Goal: Find specific page/section: Find specific page/section

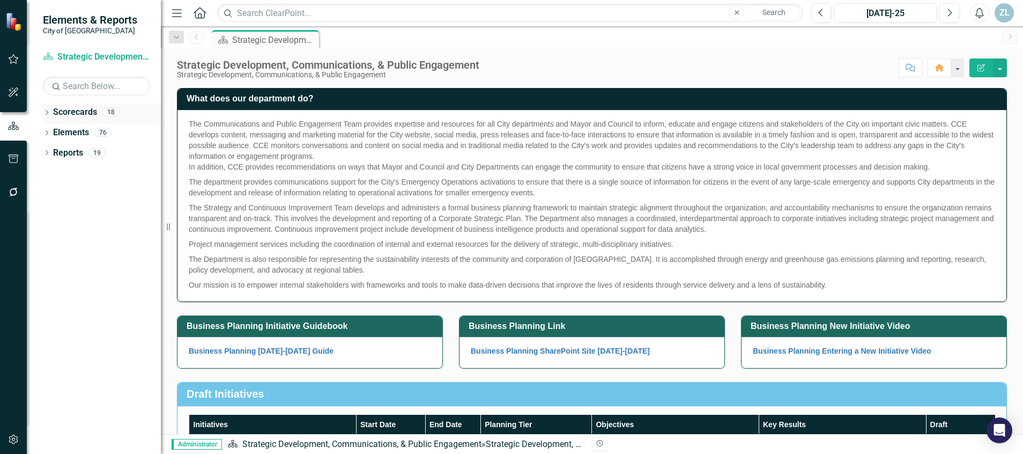
click at [46, 109] on div "Dropdown" at bounding box center [47, 113] width 8 height 9
click at [102, 134] on link "City of [GEOGRAPHIC_DATA] Corporate Plan" at bounding box center [110, 133] width 102 height 12
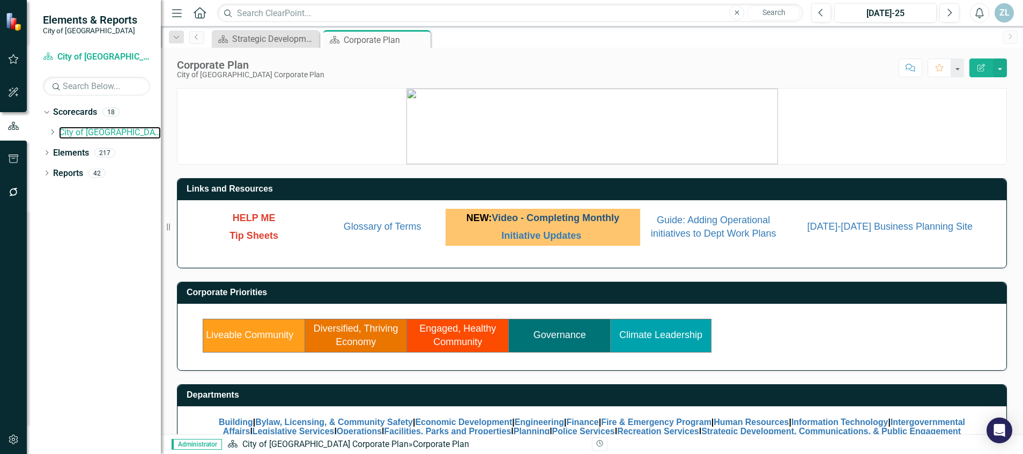
scroll to position [30, 0]
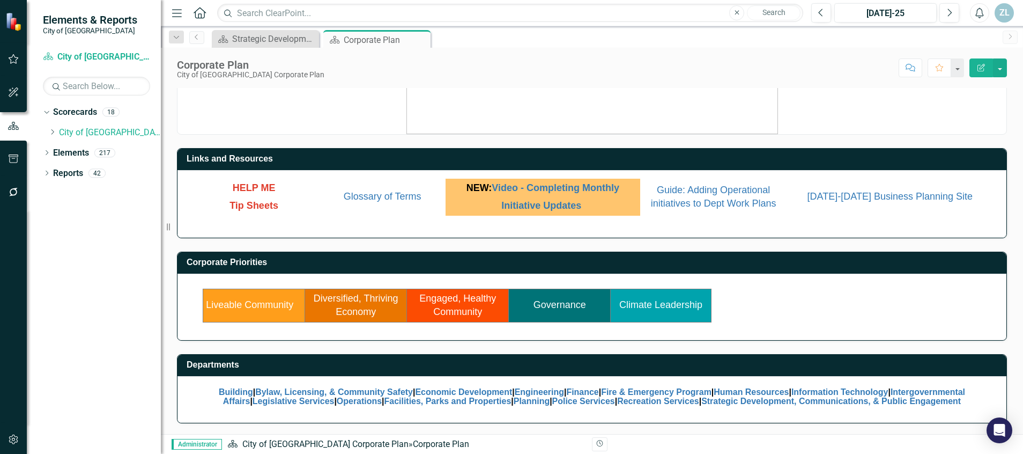
click at [782, 251] on div "Corporate Priorities Liveable Community Diversified, Thriving Economy Engaged, …" at bounding box center [592, 295] width 830 height 89
click at [665, 302] on link "Climate Leadership" at bounding box center [660, 304] width 83 height 11
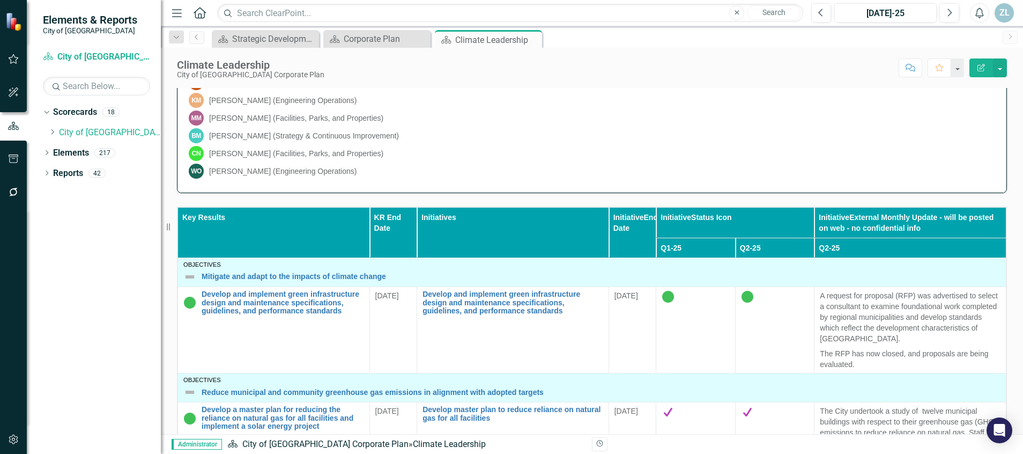
click at [477, 235] on th "Initiatives" at bounding box center [513, 232] width 192 height 50
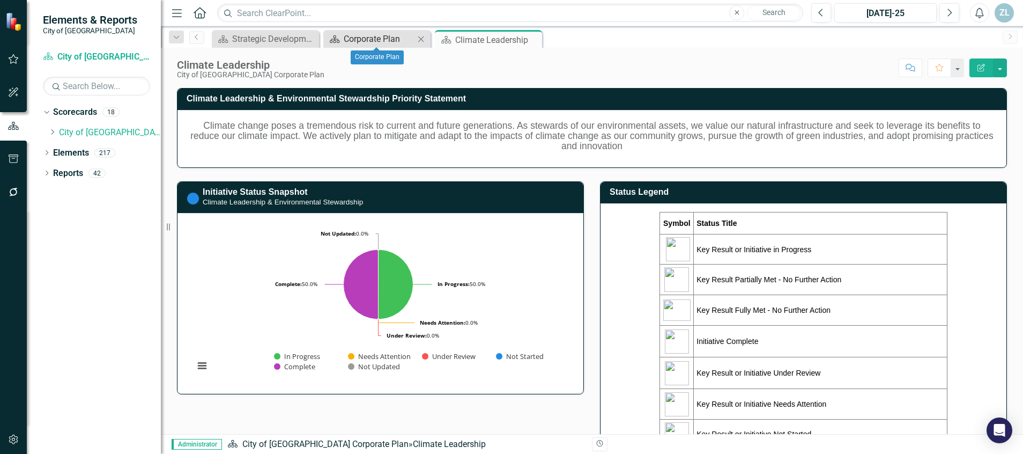
click at [391, 39] on div "Corporate Plan" at bounding box center [379, 38] width 71 height 13
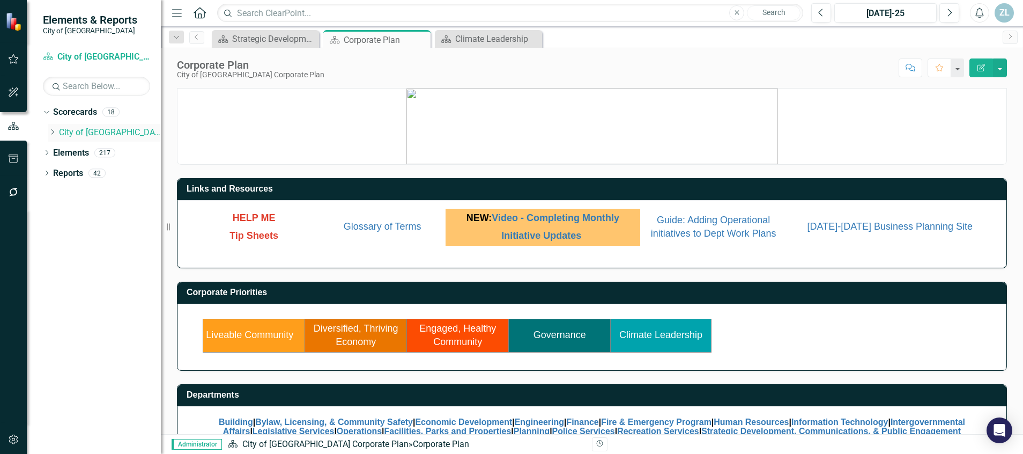
click at [51, 132] on icon "Dropdown" at bounding box center [52, 132] width 8 height 6
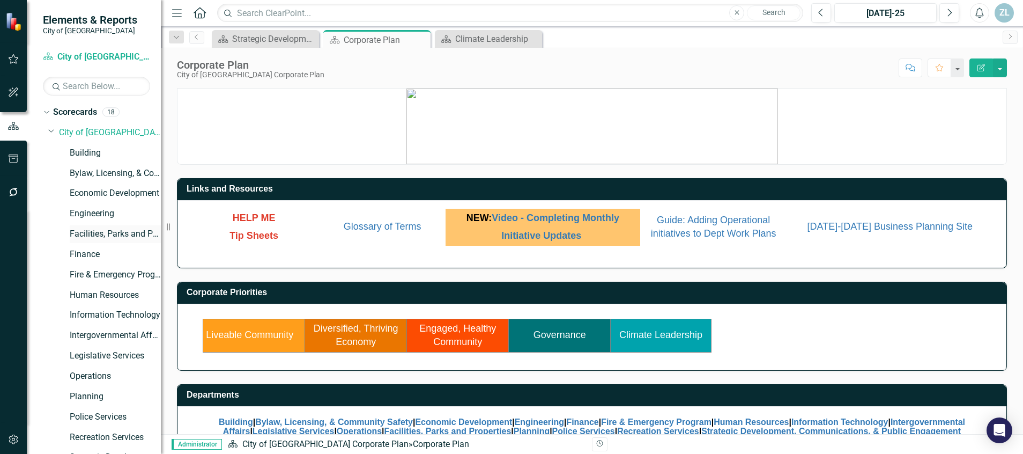
scroll to position [76, 0]
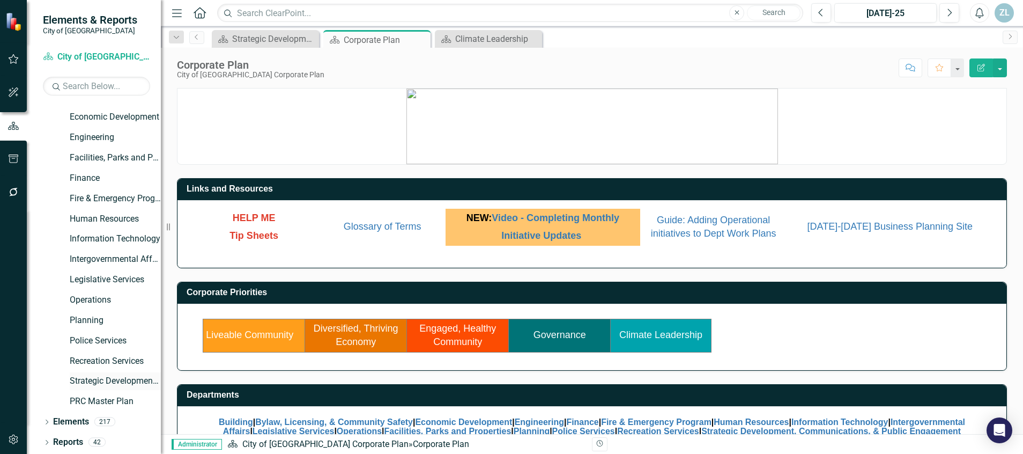
click at [90, 377] on link "Strategic Development, Communications, & Public Engagement" at bounding box center [115, 381] width 91 height 12
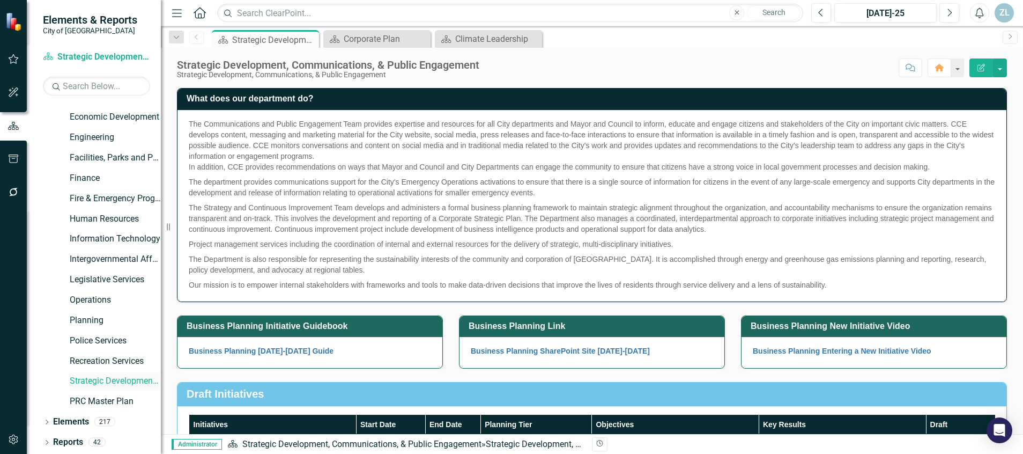
click at [90, 377] on link "Strategic Development, Communications, & Public Engagement" at bounding box center [115, 381] width 91 height 12
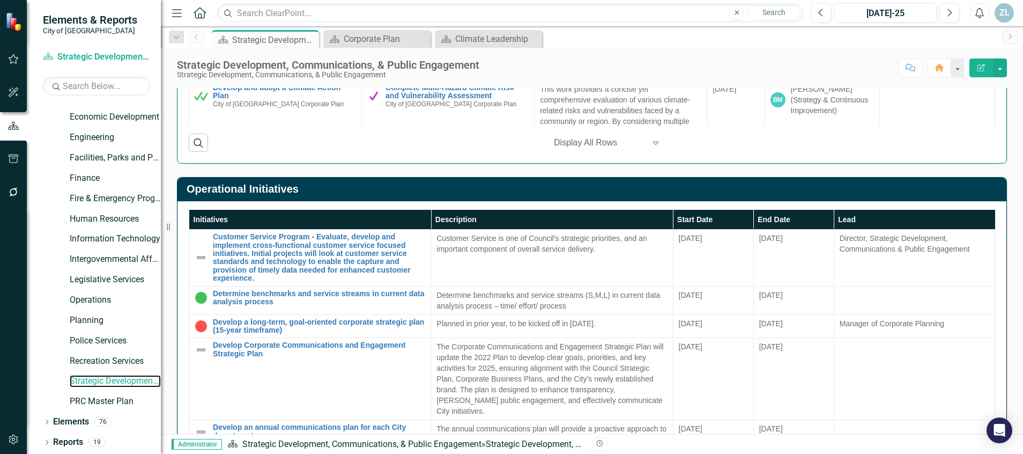
scroll to position [834, 0]
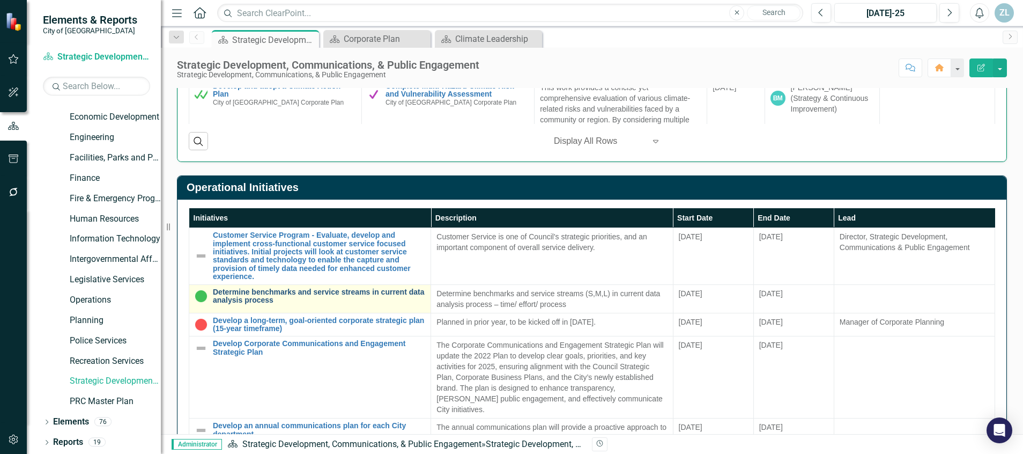
click at [248, 300] on link "Determine benchmarks and service streams in current data analysis process" at bounding box center [319, 296] width 212 height 17
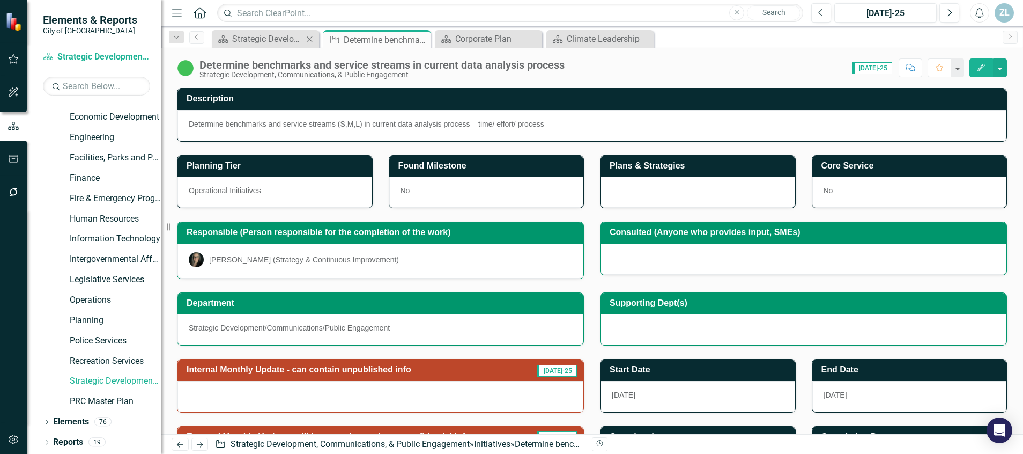
click at [263, 31] on div "Scorecard Strategic Development, Communications, & Public Engagement Close" at bounding box center [265, 39] width 107 height 18
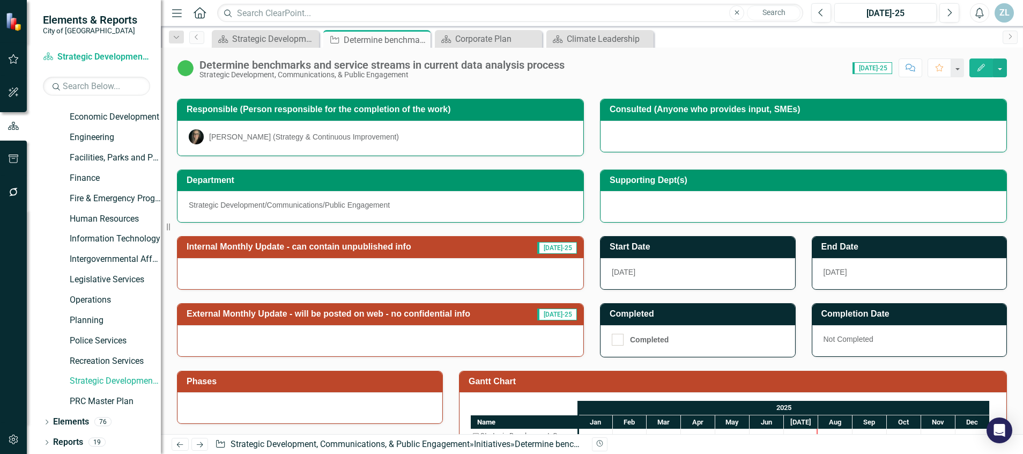
scroll to position [121, 0]
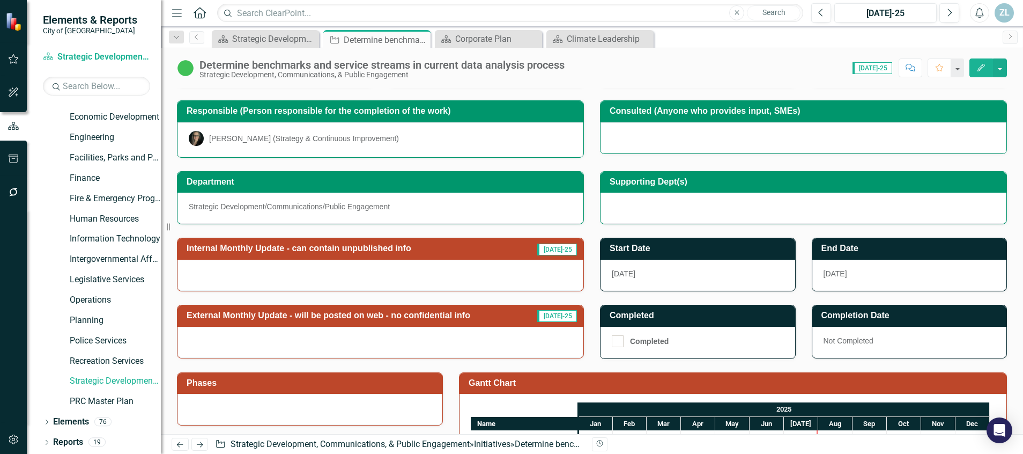
click at [487, 213] on div "Strategic Development/Communications/Public Engagement" at bounding box center [380, 207] width 406 height 31
click at [282, 42] on div "Strategic Development, Communications, & Public Engagement" at bounding box center [267, 38] width 71 height 13
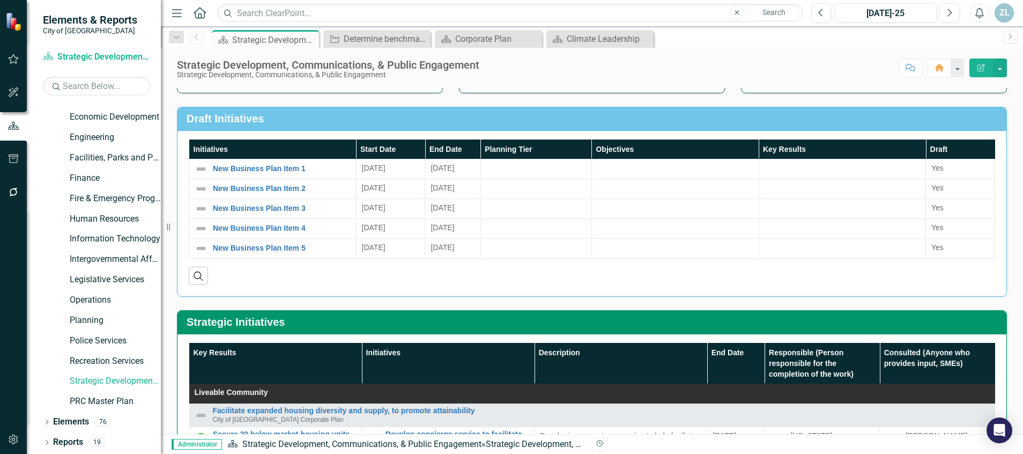
scroll to position [276, 0]
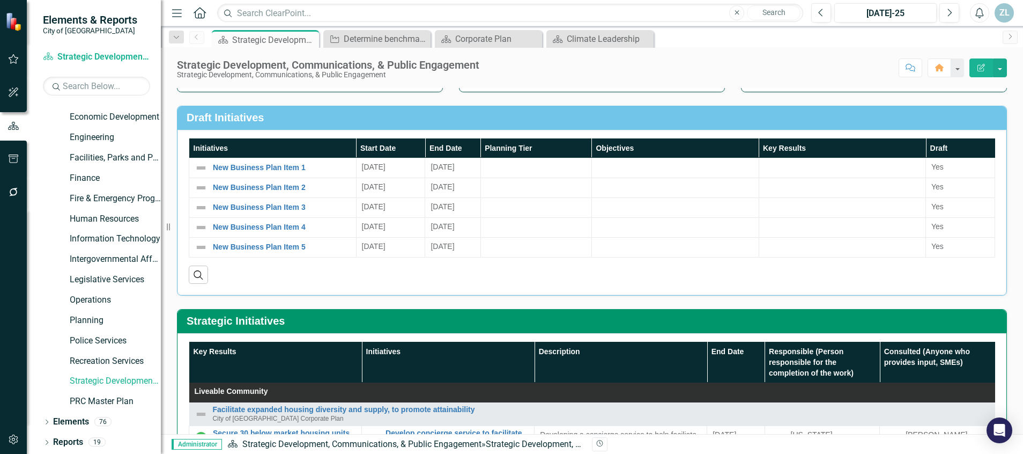
drag, startPoint x: 998, startPoint y: 324, endPoint x: 990, endPoint y: 165, distance: 159.4
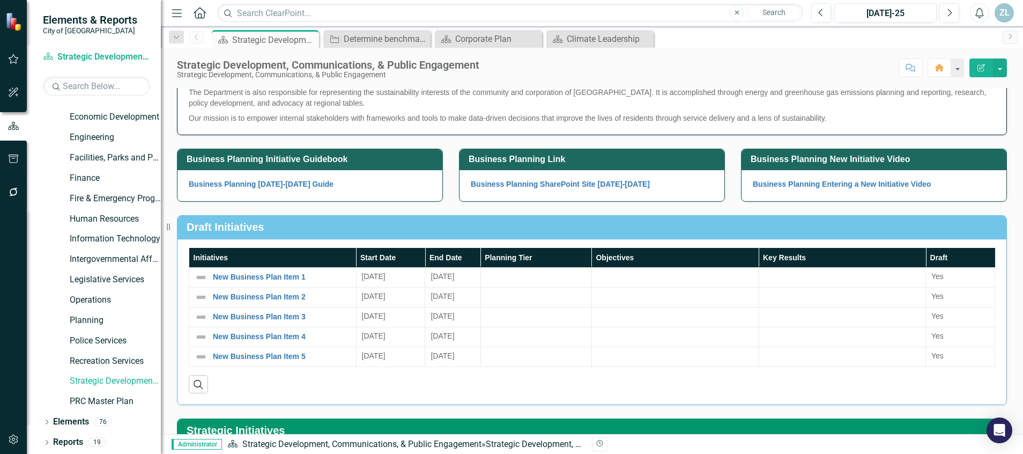
scroll to position [0, 0]
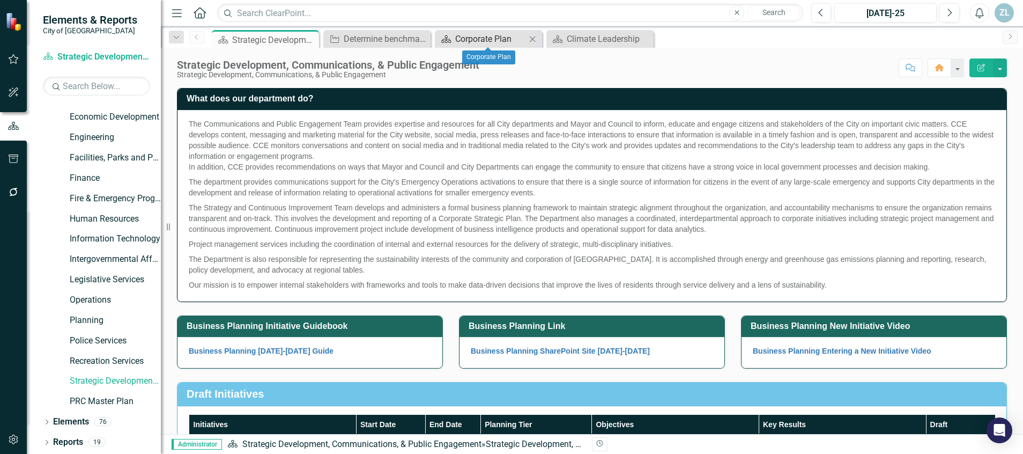
click at [482, 34] on div "Corporate Plan" at bounding box center [490, 38] width 71 height 13
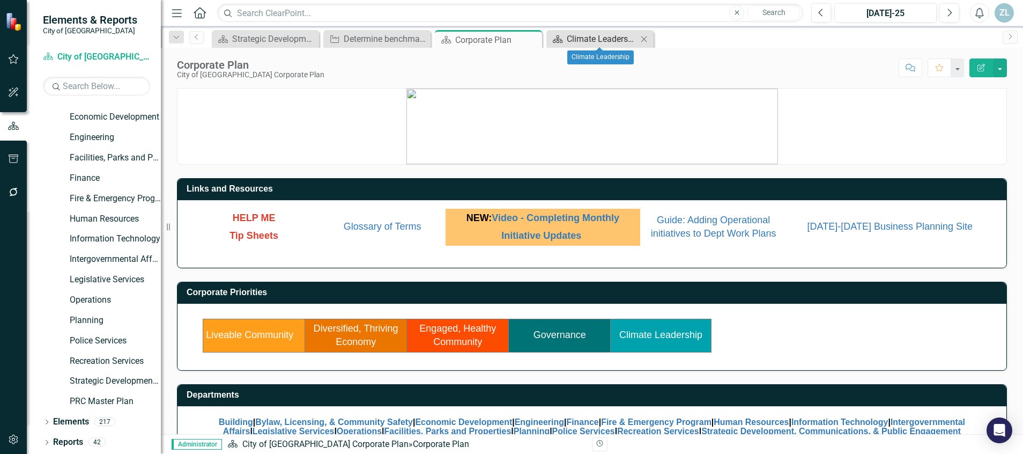
click at [609, 38] on div "Climate Leadership" at bounding box center [602, 38] width 71 height 13
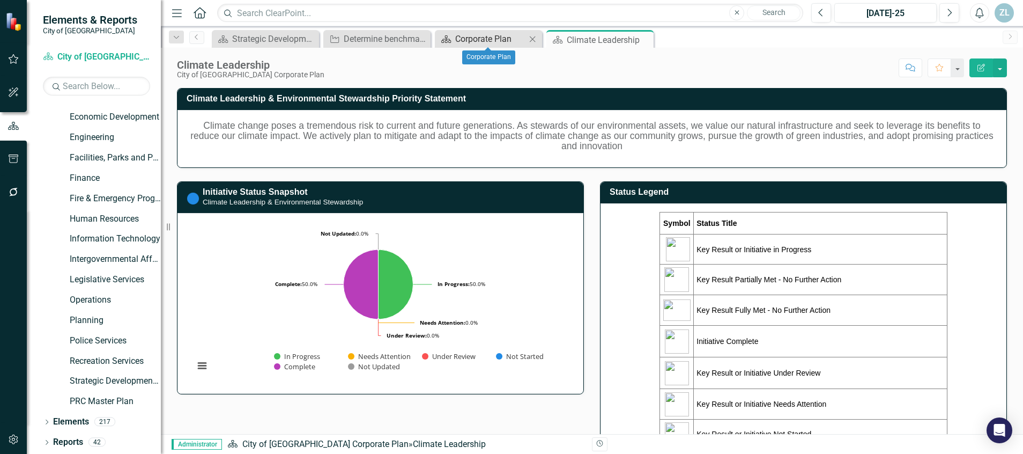
click at [505, 36] on div "Corporate Plan" at bounding box center [490, 38] width 71 height 13
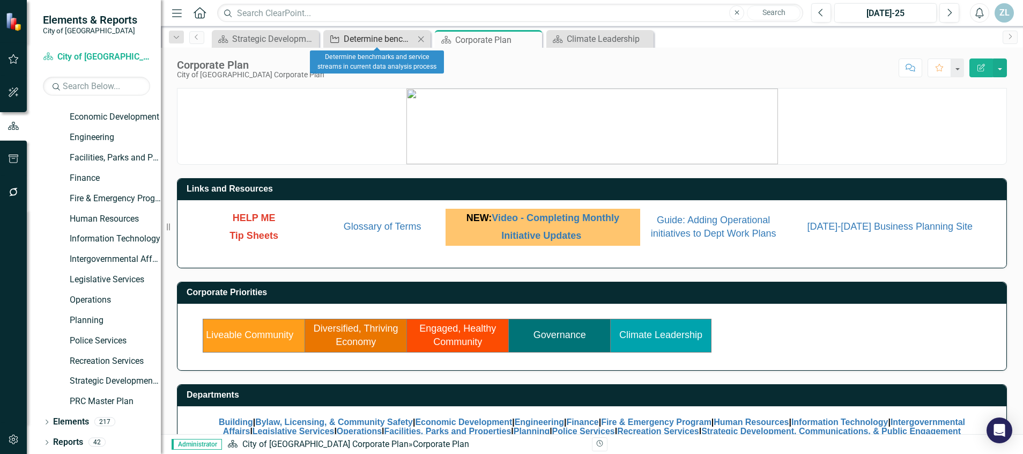
click at [383, 37] on div "Determine benchmarks and service streams in current data analysis process" at bounding box center [379, 38] width 71 height 13
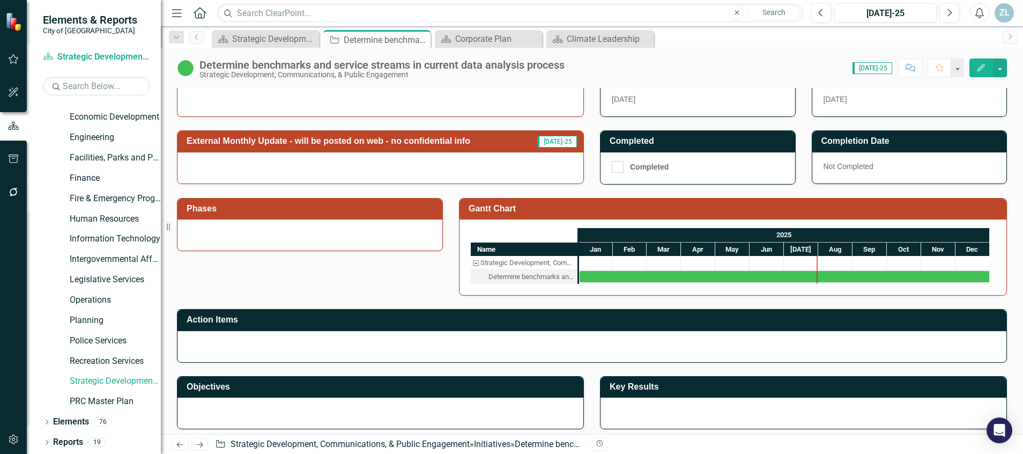
scroll to position [291, 0]
